Goal: Transaction & Acquisition: Purchase product/service

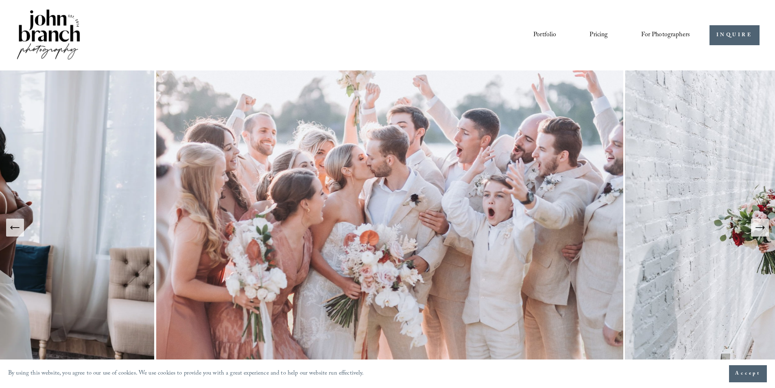
click at [540, 32] on link "Portfolio" at bounding box center [545, 35] width 23 height 14
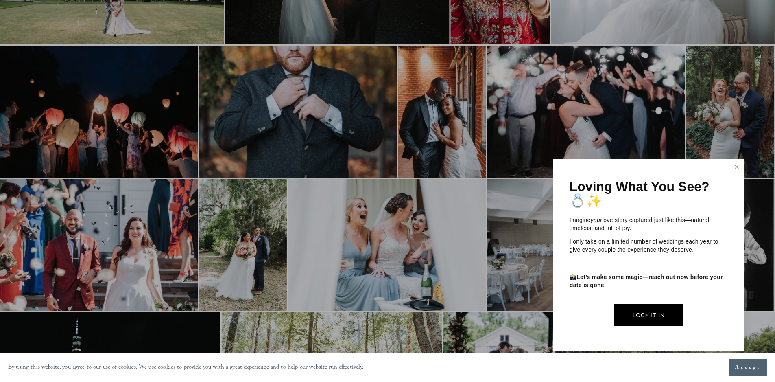
scroll to position [776, 0]
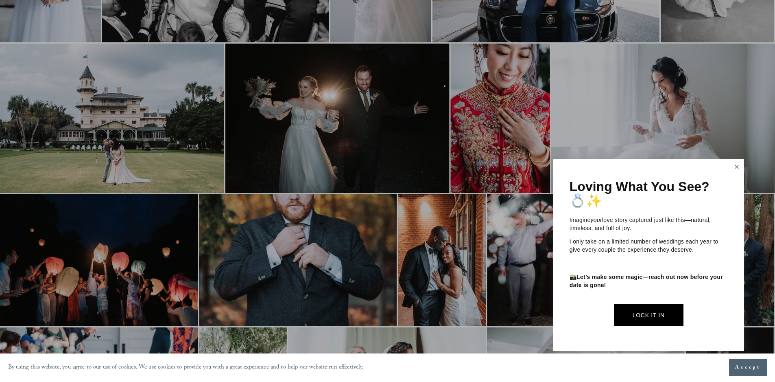
click at [738, 164] on link "Close" at bounding box center [737, 166] width 12 height 13
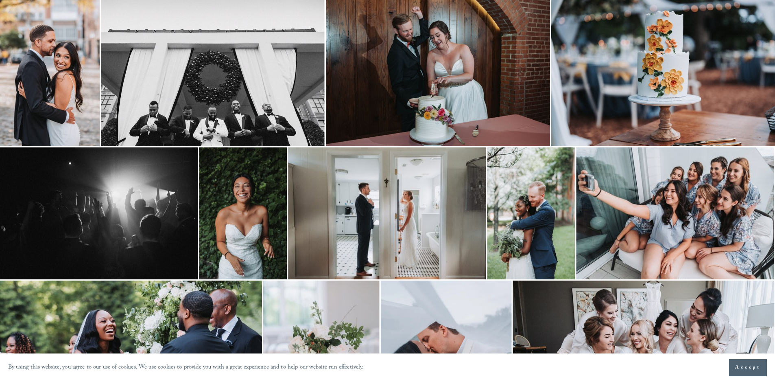
scroll to position [0, 0]
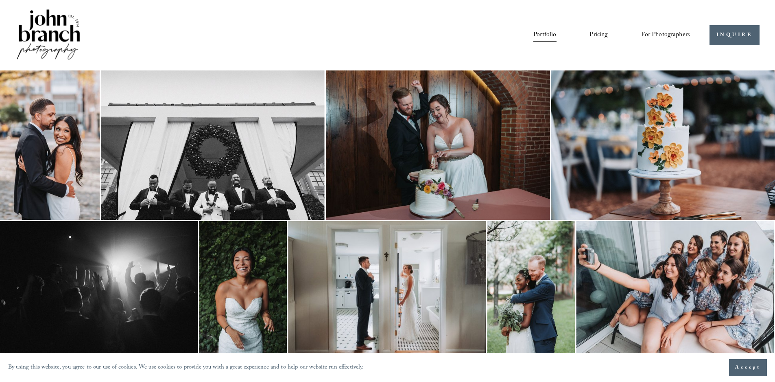
click at [595, 32] on link "Pricing" at bounding box center [599, 35] width 18 height 14
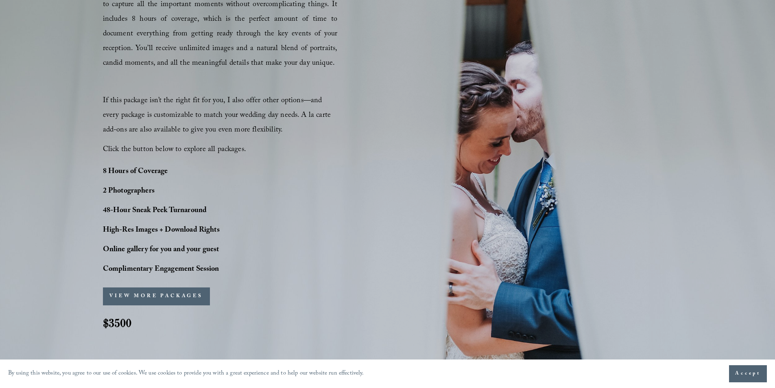
scroll to position [570, 0]
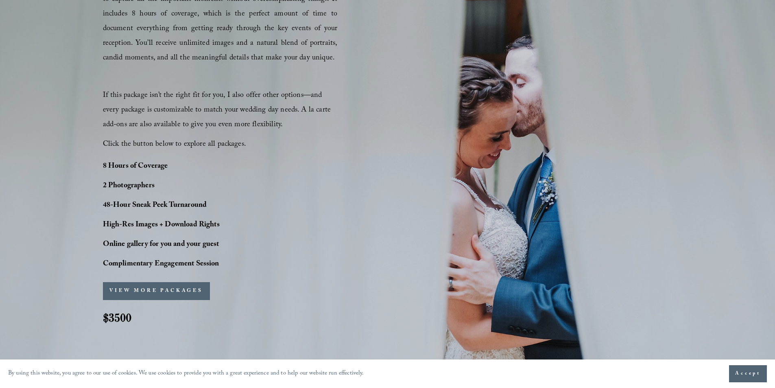
click at [162, 289] on button "VIEW MORE PACKAGES" at bounding box center [156, 291] width 107 height 18
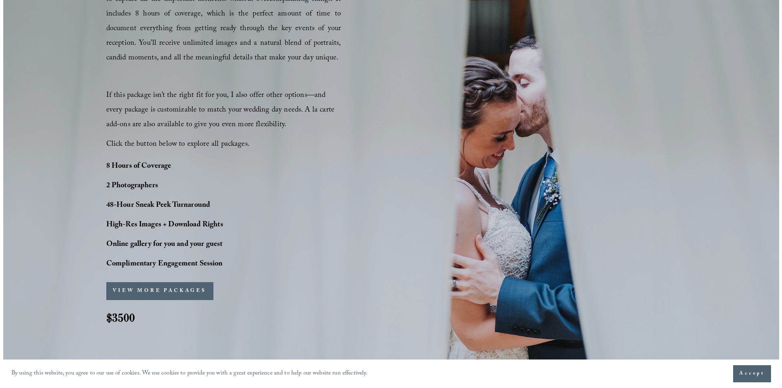
scroll to position [572, 0]
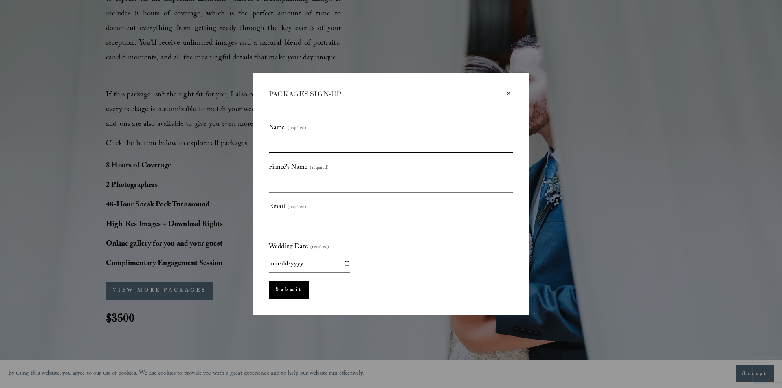
click at [326, 146] on input "Name (required)" at bounding box center [391, 144] width 244 height 17
type input "*"
click at [509, 89] on div "×" at bounding box center [508, 93] width 9 height 9
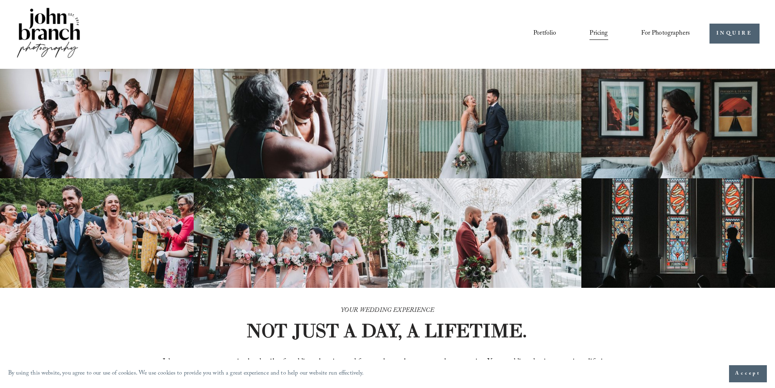
scroll to position [0, 0]
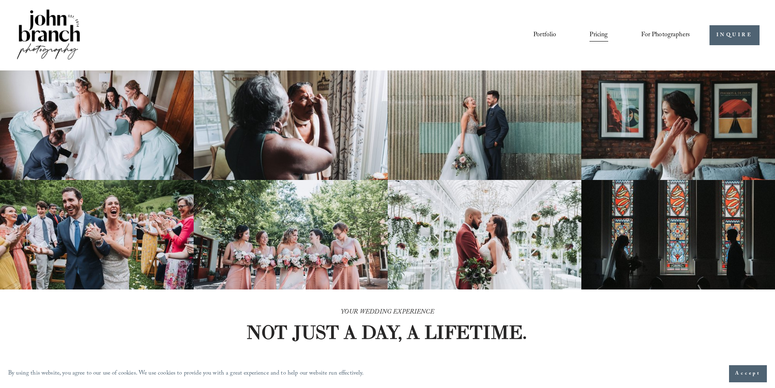
click at [550, 37] on link "Portfolio" at bounding box center [545, 35] width 23 height 14
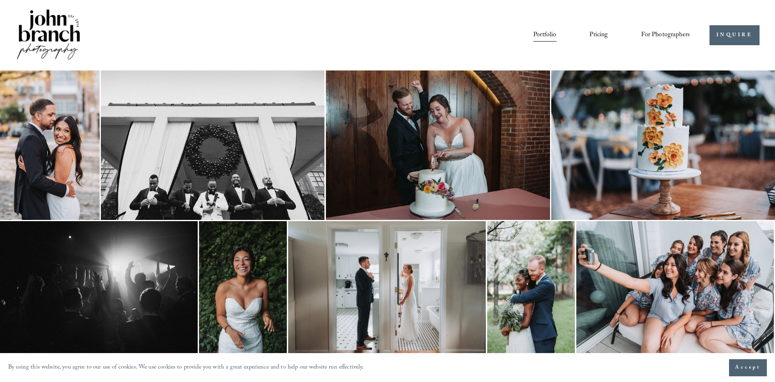
click at [595, 29] on link "Pricing" at bounding box center [599, 35] width 18 height 14
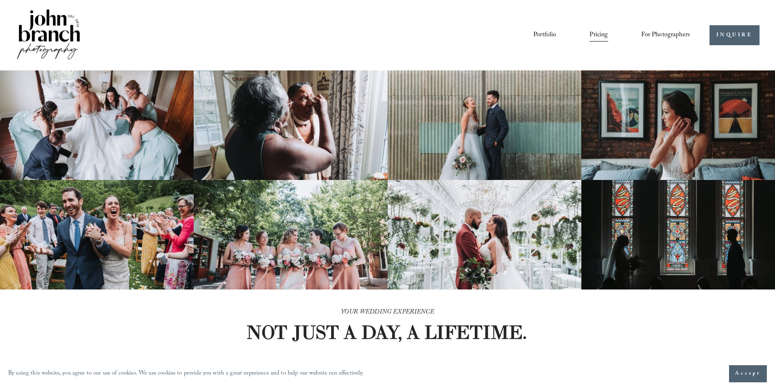
click at [647, 33] on span "For Photographers" at bounding box center [666, 35] width 49 height 13
click at [50, 31] on img at bounding box center [48, 35] width 66 height 55
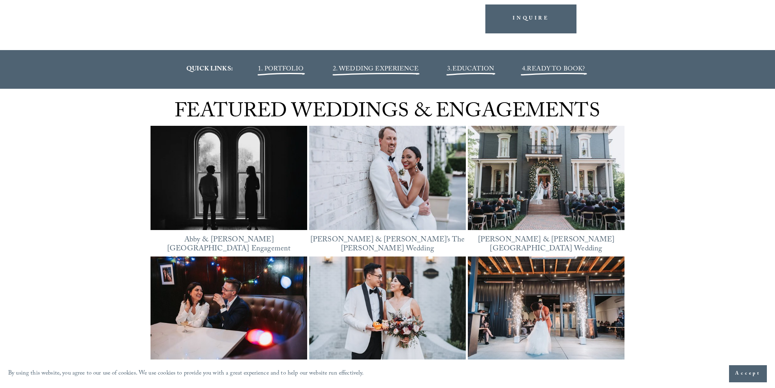
scroll to position [1058, 0]
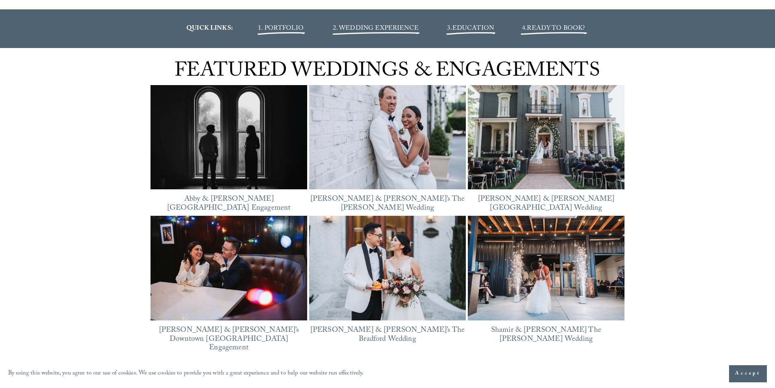
click at [252, 160] on img at bounding box center [229, 138] width 157 height 118
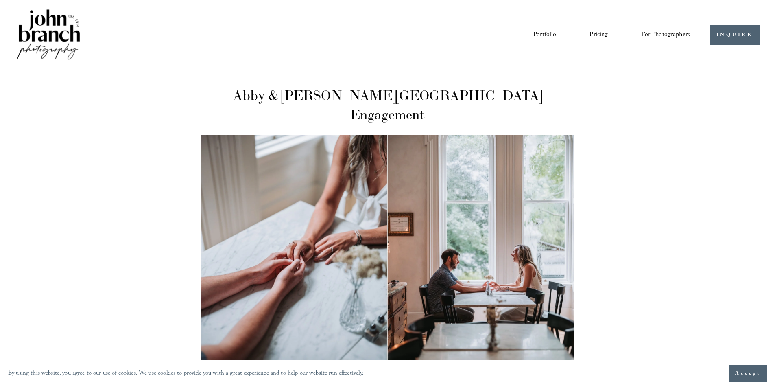
click at [665, 30] on span "For Photographers" at bounding box center [666, 35] width 49 height 13
click at [601, 33] on link "Pricing" at bounding box center [599, 35] width 18 height 14
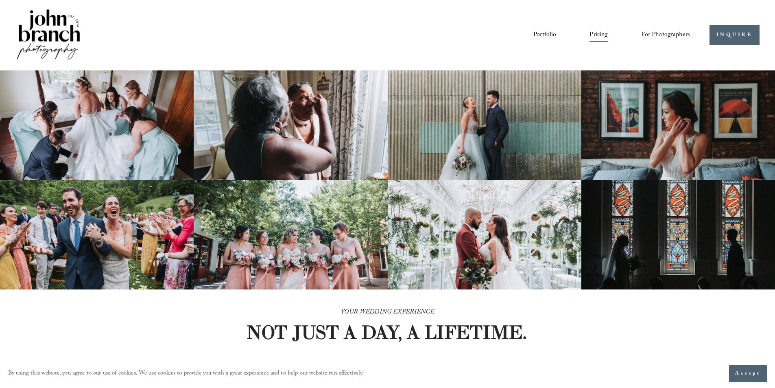
click at [553, 35] on link "Portfolio" at bounding box center [545, 35] width 23 height 14
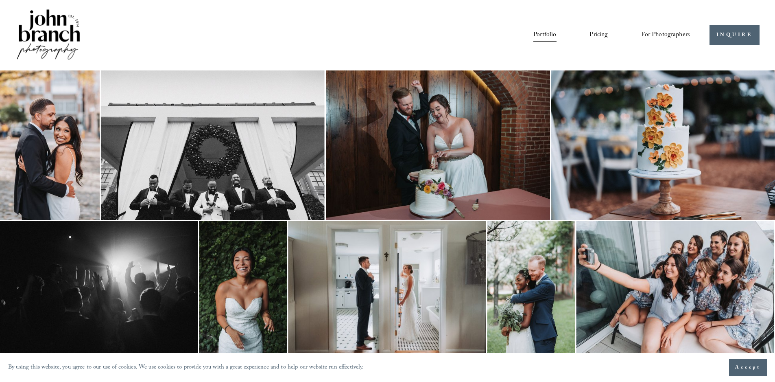
click at [33, 43] on img at bounding box center [48, 35] width 66 height 55
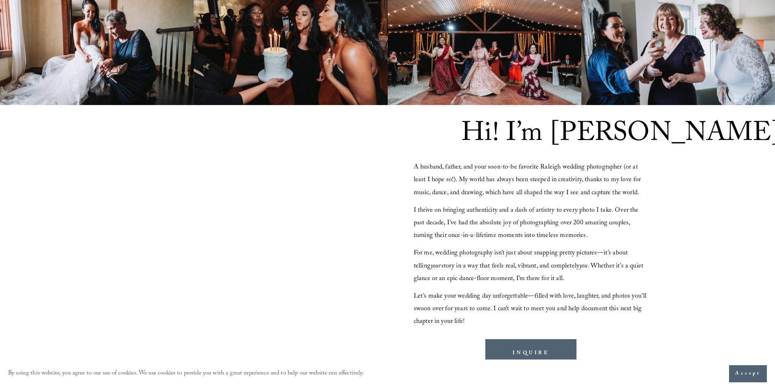
scroll to position [692, 0]
